Goal: Task Accomplishment & Management: Use online tool/utility

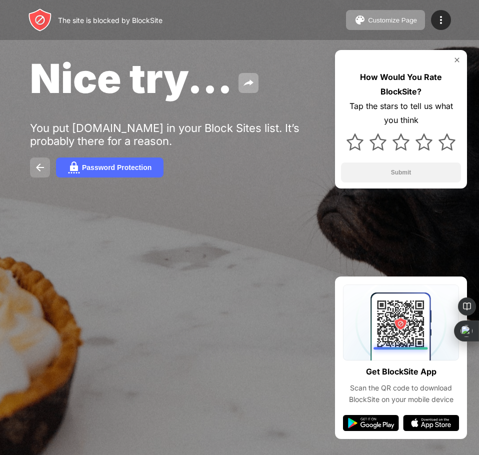
click at [43, 167] on img at bounding box center [40, 168] width 12 height 12
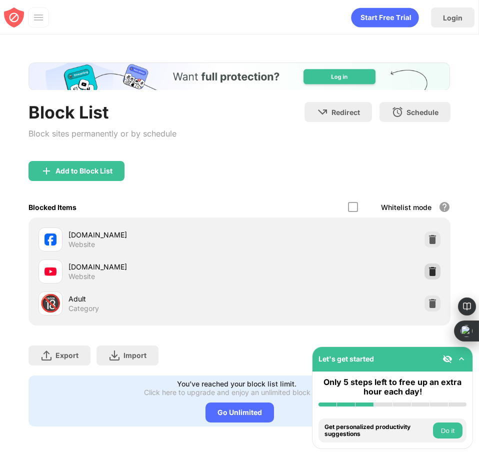
click at [425, 277] on div at bounding box center [433, 272] width 16 height 16
